Goal: Task Accomplishment & Management: Use online tool/utility

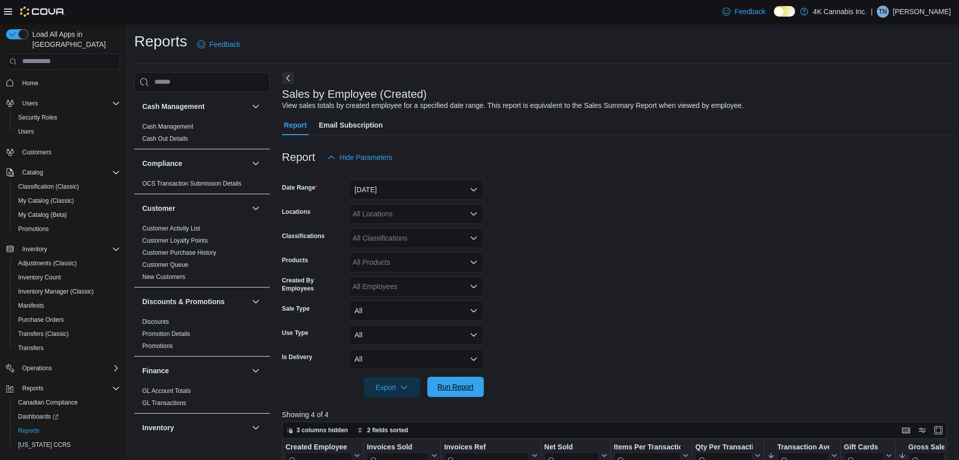
scroll to position [275, 0]
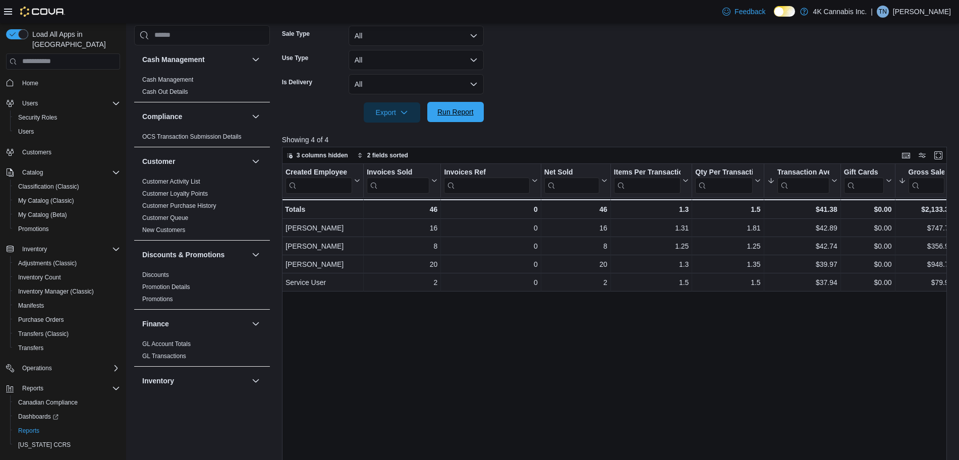
click at [457, 120] on span "Run Report" at bounding box center [455, 112] width 44 height 20
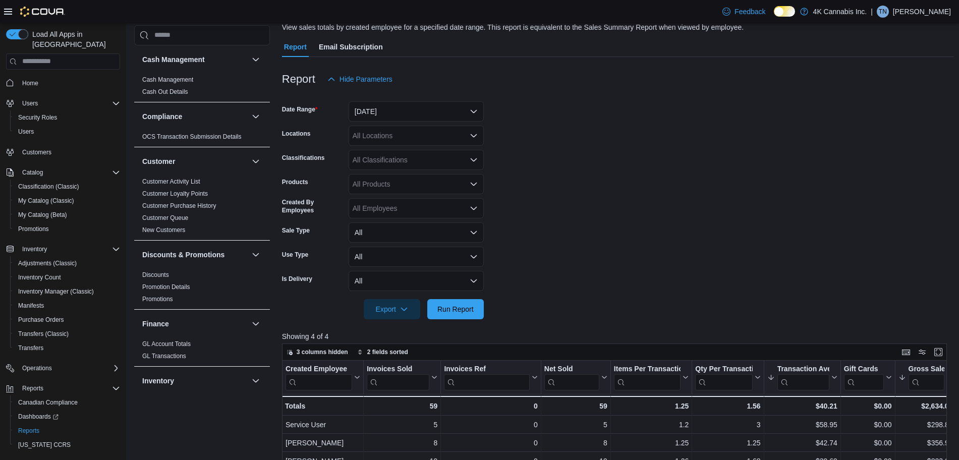
scroll to position [40, 0]
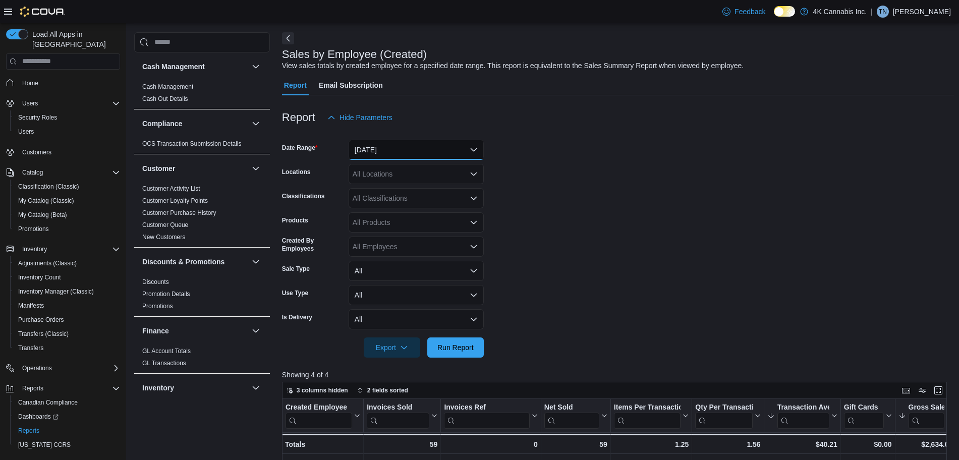
click at [434, 146] on button "[DATE]" at bounding box center [416, 150] width 135 height 20
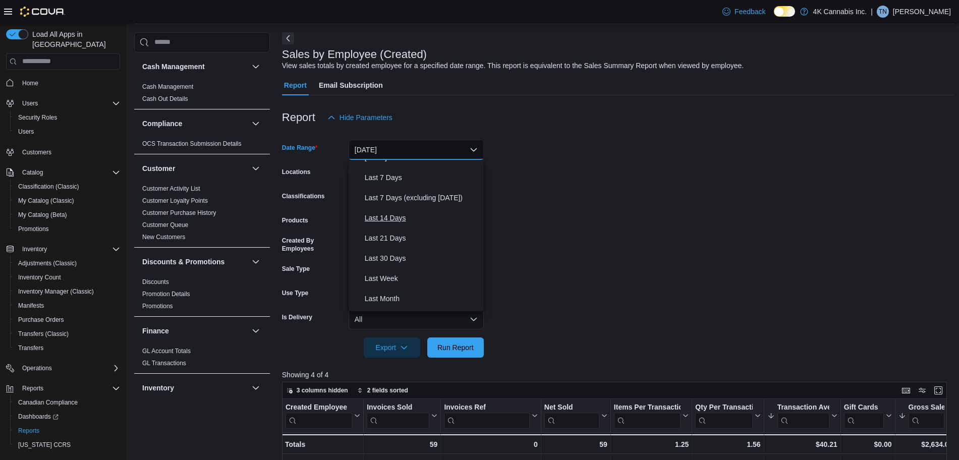
scroll to position [53, 0]
click at [576, 297] on form "Date Range [DATE] Locations All Locations Classifications All Classifications P…" at bounding box center [618, 243] width 672 height 230
click at [383, 154] on button "[DATE]" at bounding box center [416, 150] width 135 height 20
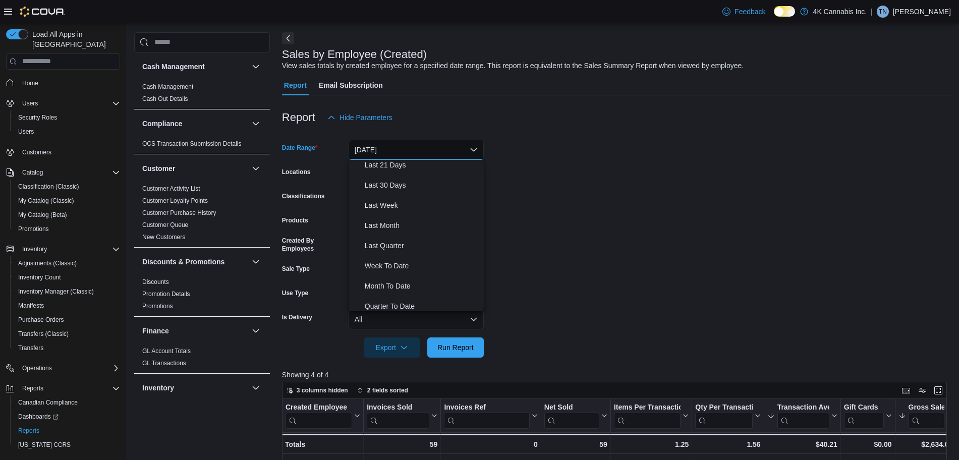
scroll to position [127, 0]
click at [384, 226] on span "Last Month" at bounding box center [422, 225] width 115 height 12
click at [457, 349] on span "Run Report" at bounding box center [456, 347] width 36 height 10
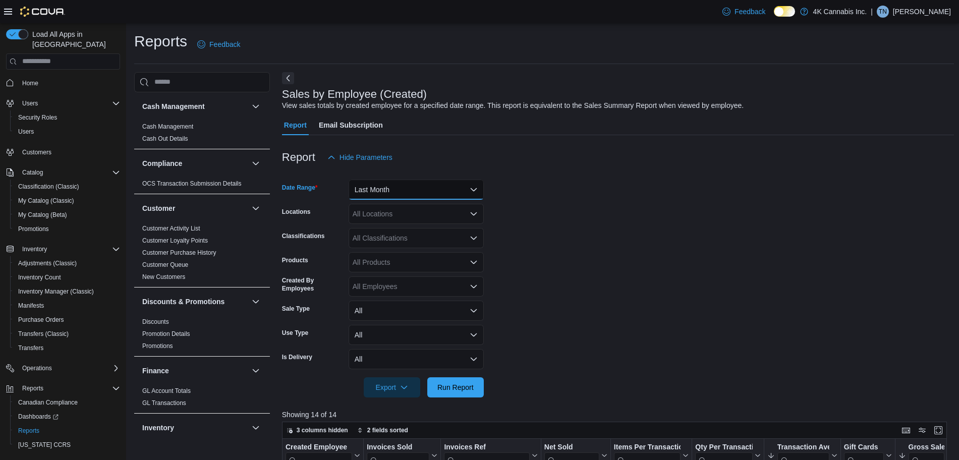
click at [453, 195] on button "Last Month" at bounding box center [416, 190] width 135 height 20
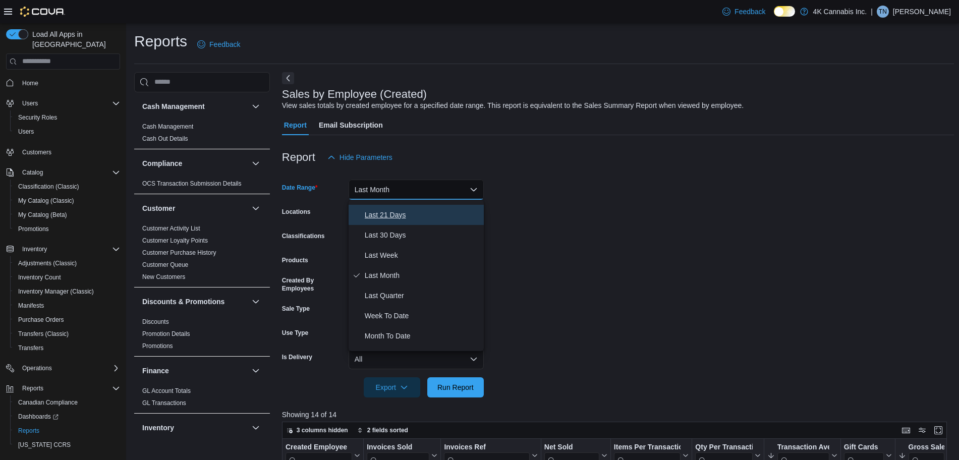
click at [406, 209] on span "Last 21 Days" at bounding box center [422, 215] width 115 height 12
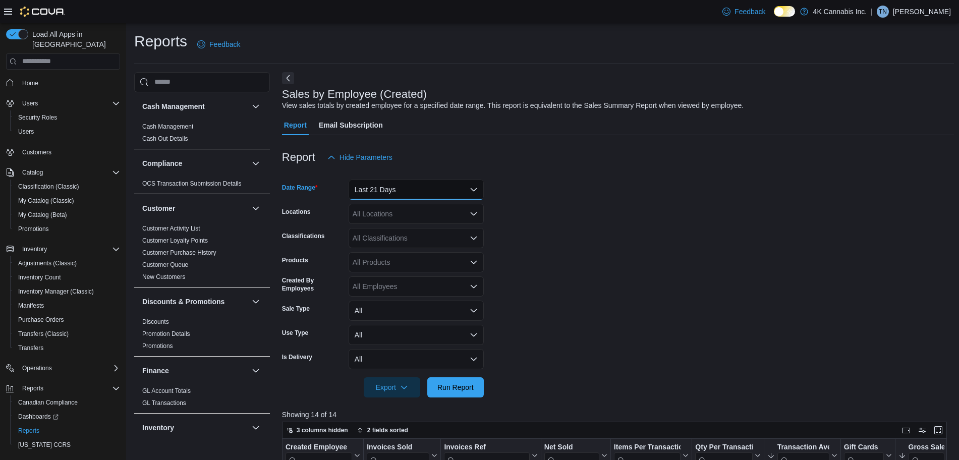
click at [431, 191] on button "Last 21 Days" at bounding box center [416, 190] width 135 height 20
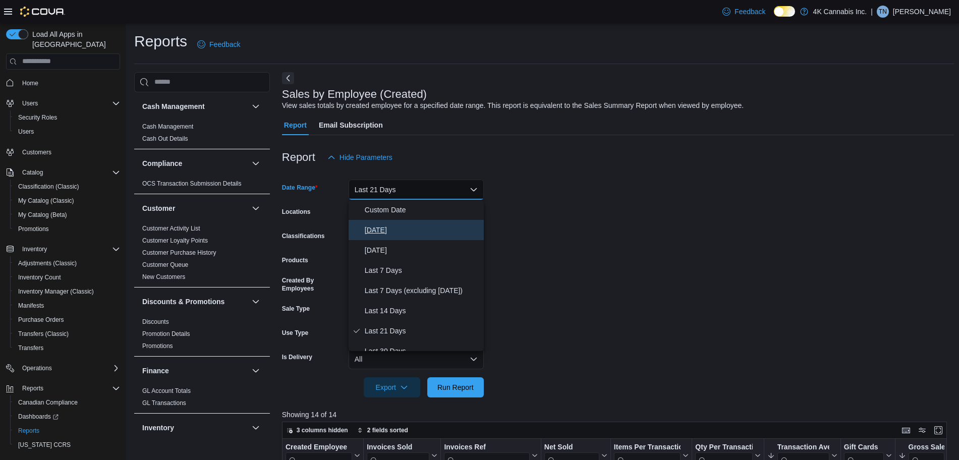
click at [378, 230] on span "[DATE]" at bounding box center [422, 230] width 115 height 12
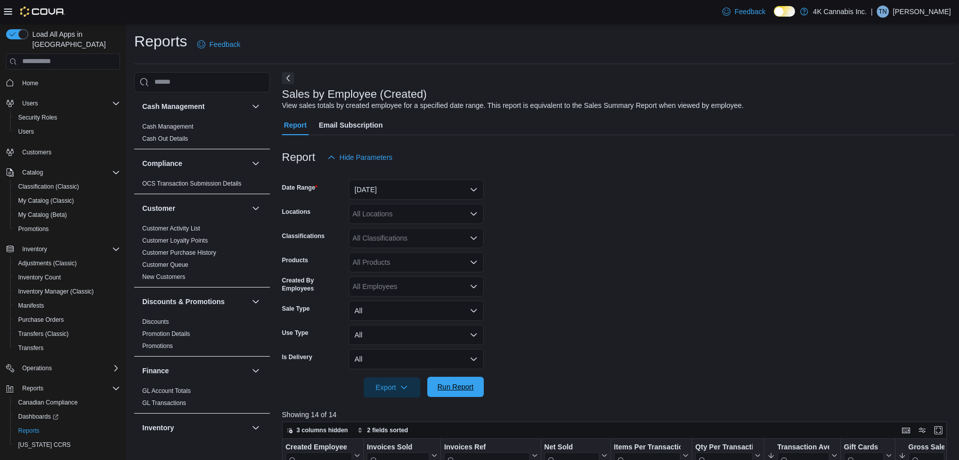
click at [456, 390] on span "Run Report" at bounding box center [456, 387] width 36 height 10
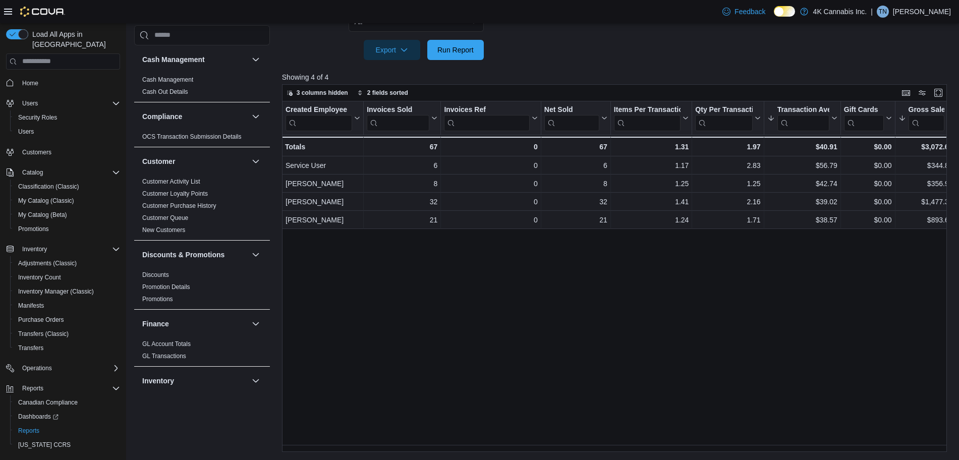
click at [599, 262] on div "Created Employee Click to view column header actions Invoices Sold Click to vie…" at bounding box center [618, 276] width 672 height 351
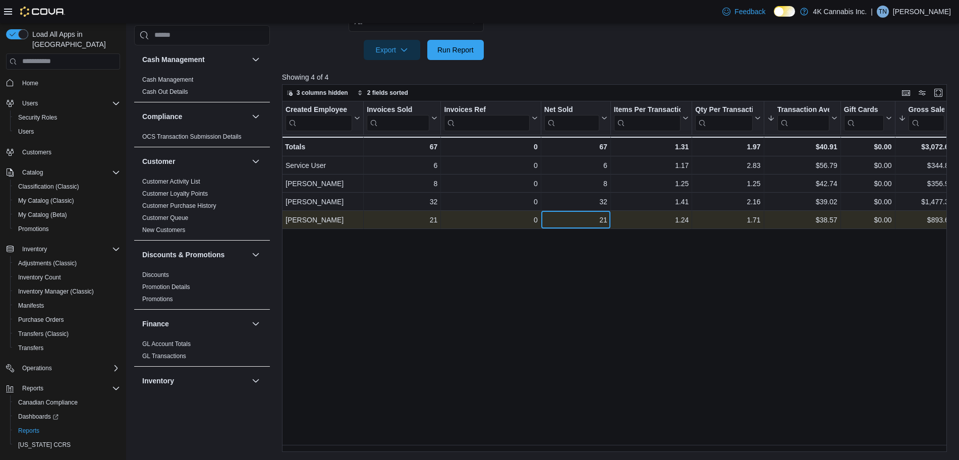
click at [585, 216] on div "21" at bounding box center [575, 220] width 63 height 12
